Goal: Obtain resource: Download file/media

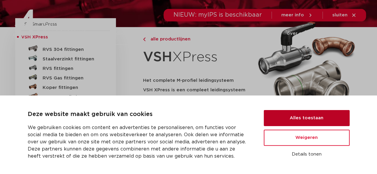
scroll to position [69, 0]
click at [294, 123] on button "Alles toestaan" at bounding box center [307, 118] width 86 height 16
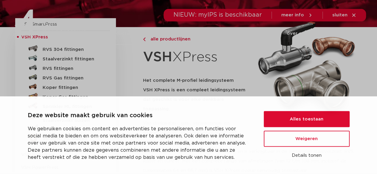
scroll to position [0, 0]
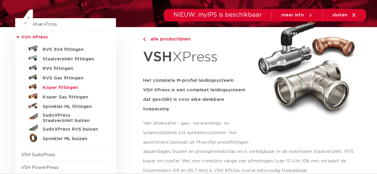
click at [69, 86] on h5 "Koper fittingen" at bounding box center [72, 87] width 59 height 5
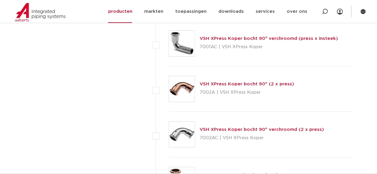
scroll to position [1158, 0]
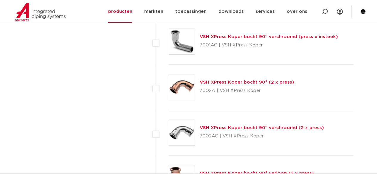
click at [235, 81] on link "VSH XPress Koper bocht 90° (2 x press)" at bounding box center [247, 82] width 94 height 4
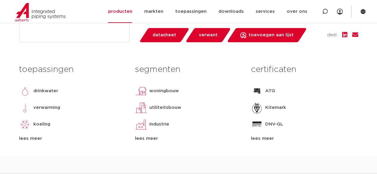
scroll to position [216, 0]
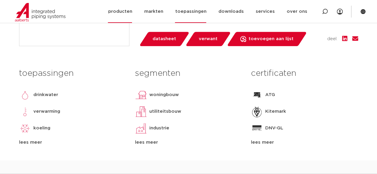
click at [201, 13] on link "toepassingen" at bounding box center [190, 11] width 31 height 23
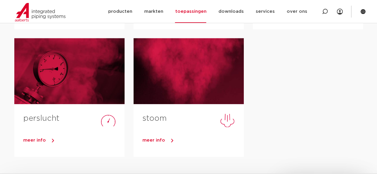
scroll to position [317, 0]
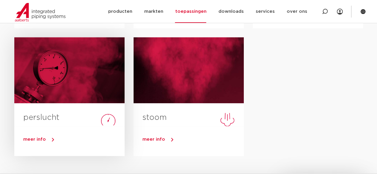
click at [54, 139] on link "meer info" at bounding box center [73, 139] width 101 height 9
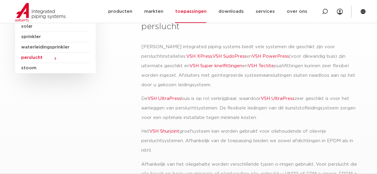
scroll to position [96, 0]
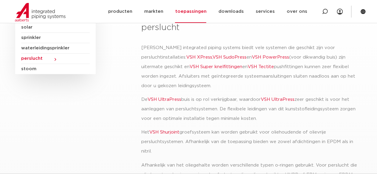
click at [186, 57] on link "VSH XPress" at bounding box center [199, 57] width 26 height 4
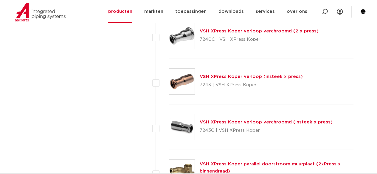
scroll to position [2275, 0]
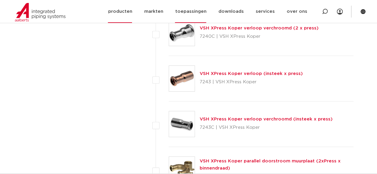
click at [192, 13] on link "toepassingen" at bounding box center [190, 11] width 31 height 23
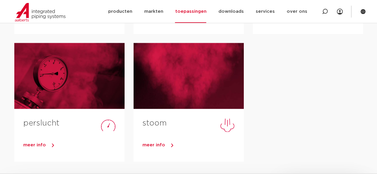
scroll to position [312, 0]
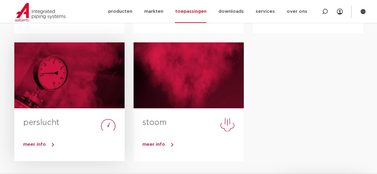
click at [48, 146] on link "meer info" at bounding box center [73, 144] width 101 height 9
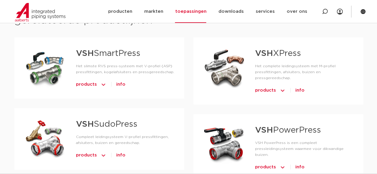
scroll to position [329, 0]
click at [298, 85] on span "info" at bounding box center [299, 90] width 9 height 10
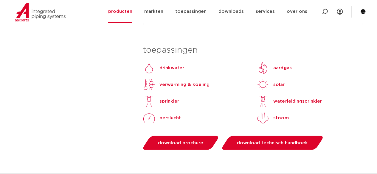
scroll to position [561, 0]
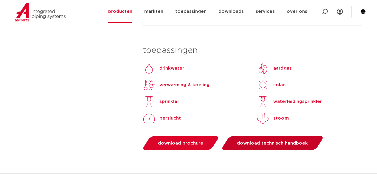
click at [237, 141] on span "download technisch handboek" at bounding box center [272, 143] width 71 height 4
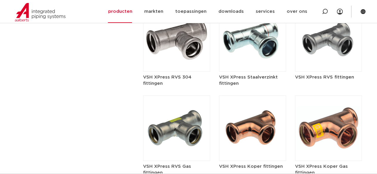
scroll to position [743, 0]
